Goal: Register for event/course

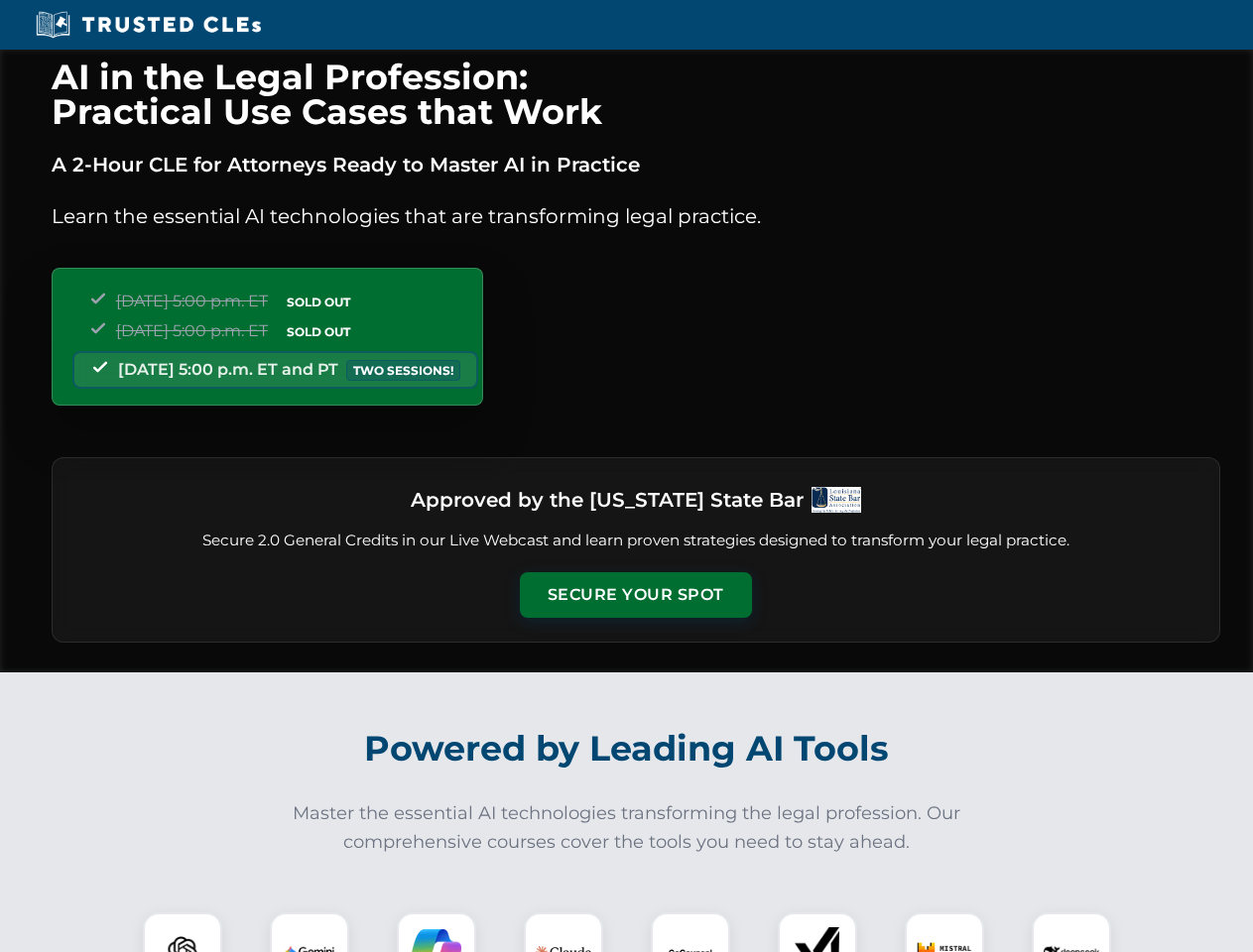
click at [635, 595] on button "Secure Your Spot" at bounding box center [635, 595] width 232 height 46
click at [183, 933] on img at bounding box center [183, 953] width 58 height 58
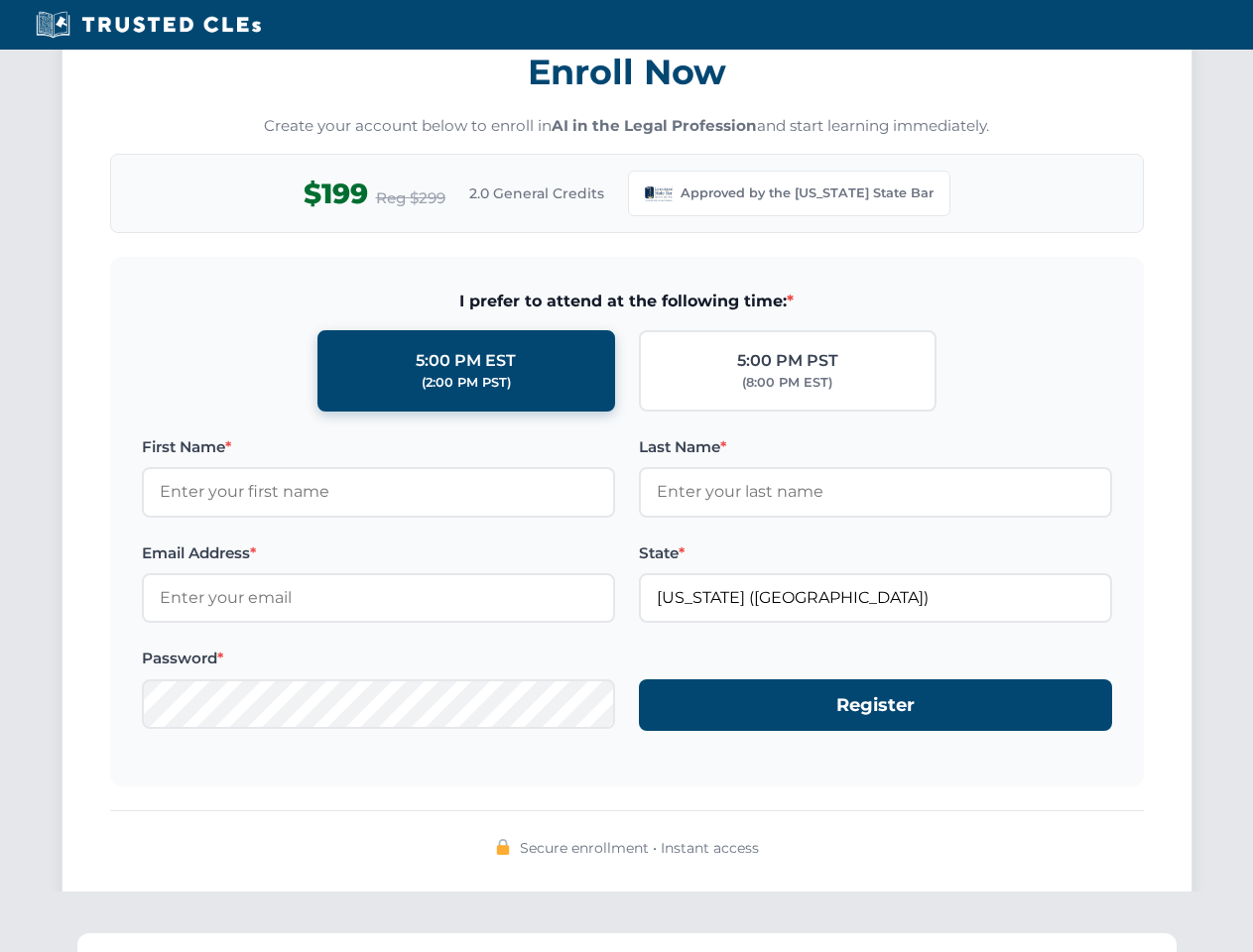
scroll to position [1934, 0]
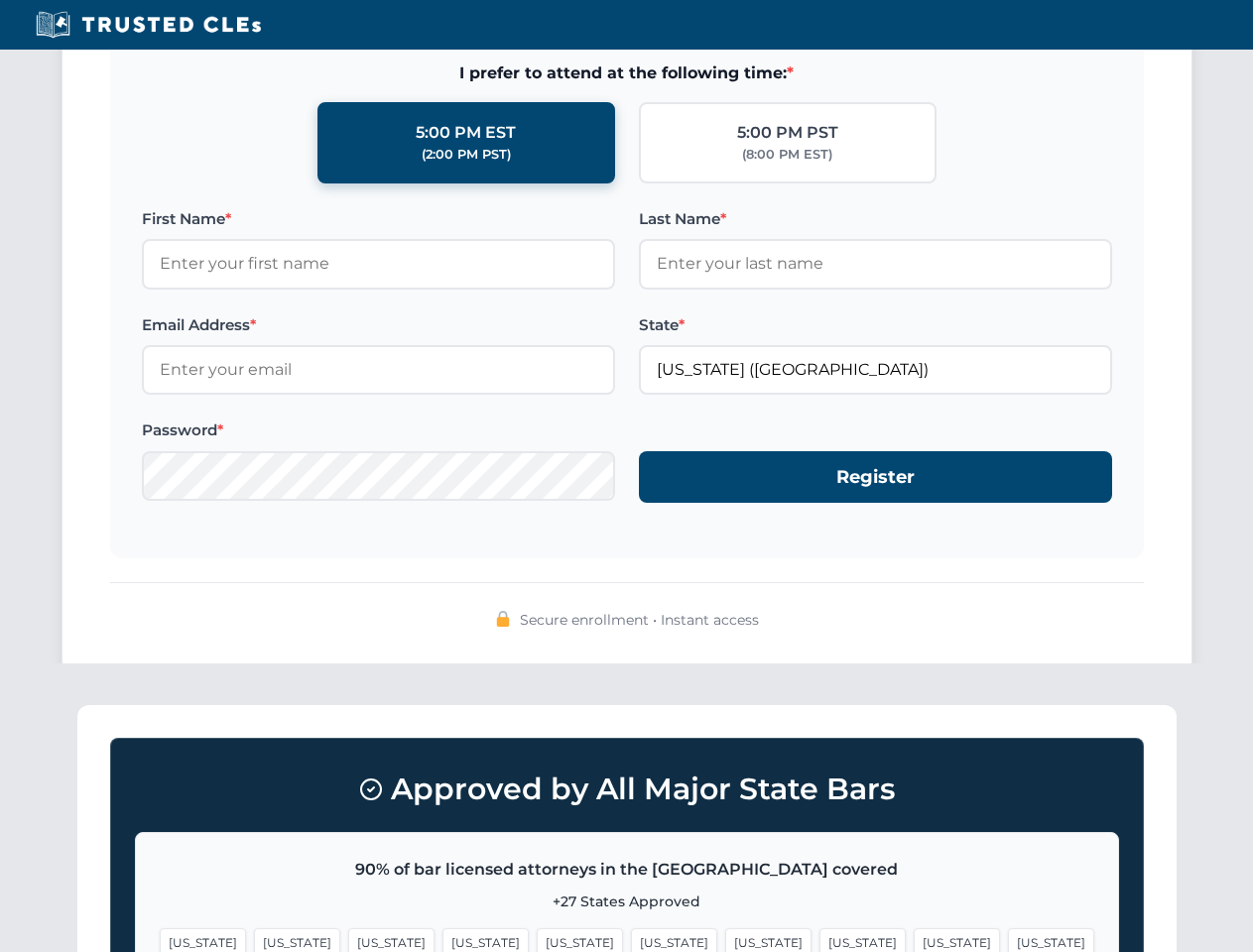
click at [914, 933] on span "[US_STATE]" at bounding box center [957, 943] width 86 height 29
